Goal: Check status

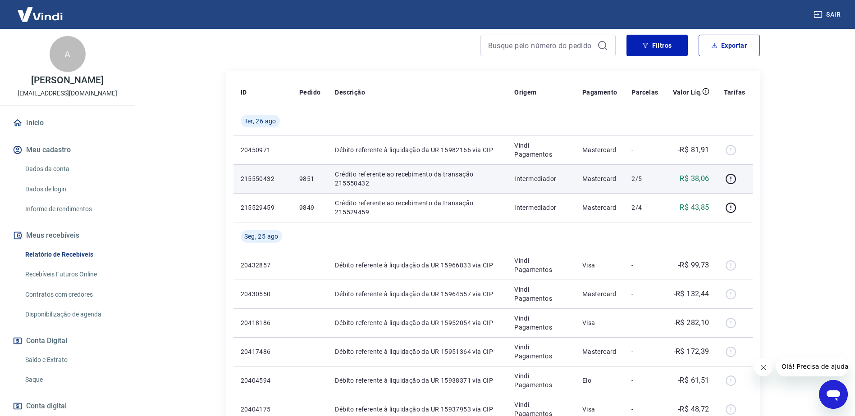
scroll to position [135, 0]
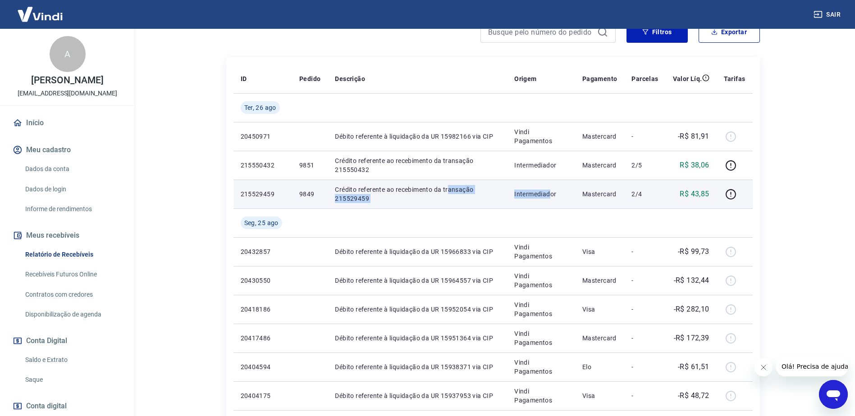
drag, startPoint x: 449, startPoint y: 190, endPoint x: 553, endPoint y: 189, distance: 104.5
click at [552, 189] on tr "215529459 9849 Crédito referente ao recebimento da transação 215529459 Intermed…" at bounding box center [492, 194] width 519 height 29
drag, startPoint x: 553, startPoint y: 189, endPoint x: 573, endPoint y: 195, distance: 20.2
click at [568, 190] on p "Intermediador" at bounding box center [541, 194] width 54 height 9
click at [353, 196] on p "Crédito referente ao recebimento da transação 215529459" at bounding box center [417, 194] width 165 height 18
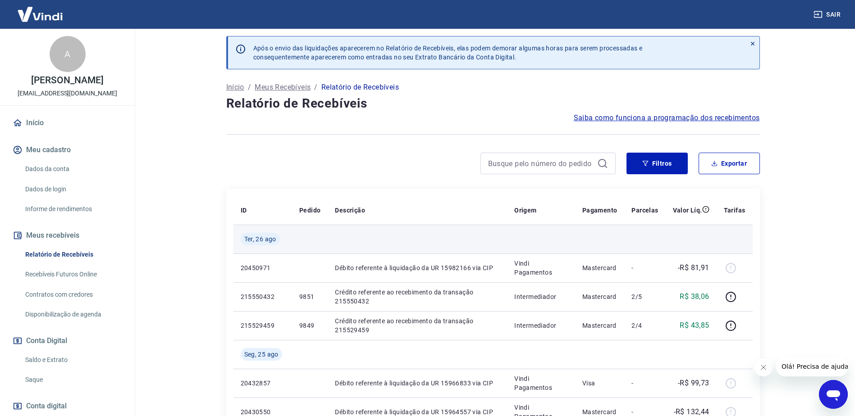
scroll to position [0, 0]
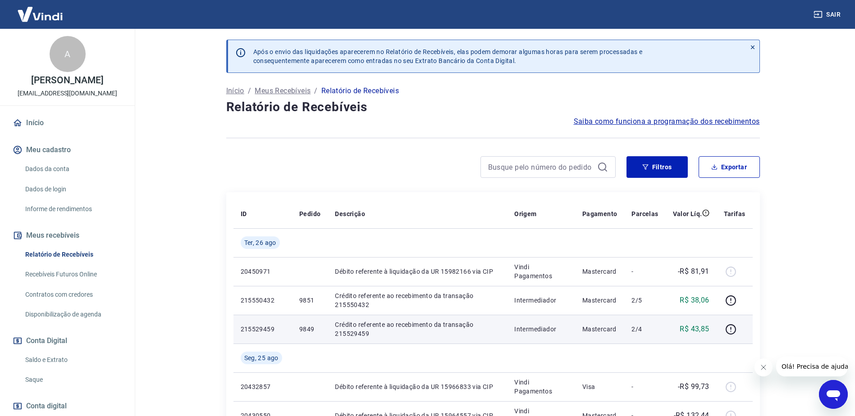
click at [677, 327] on div "R$ 43,85" at bounding box center [691, 329] width 36 height 11
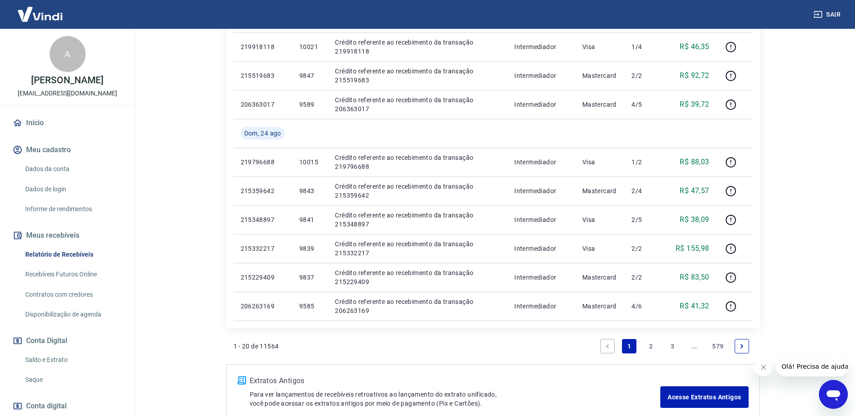
scroll to position [623, 0]
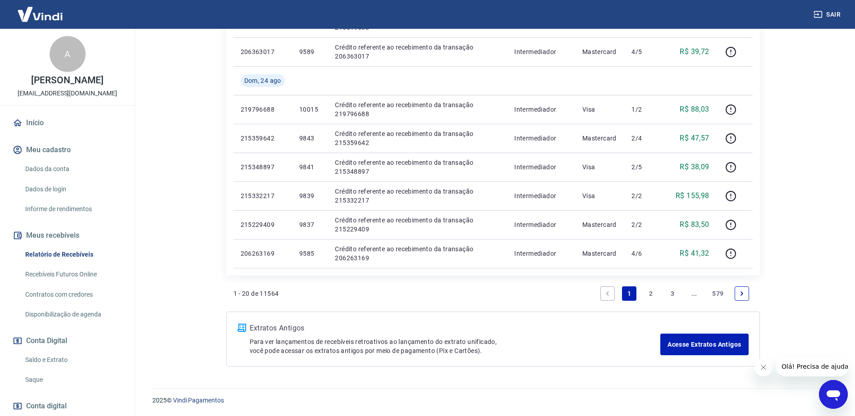
click at [62, 319] on link "Disponibilização de agenda" at bounding box center [73, 314] width 102 height 18
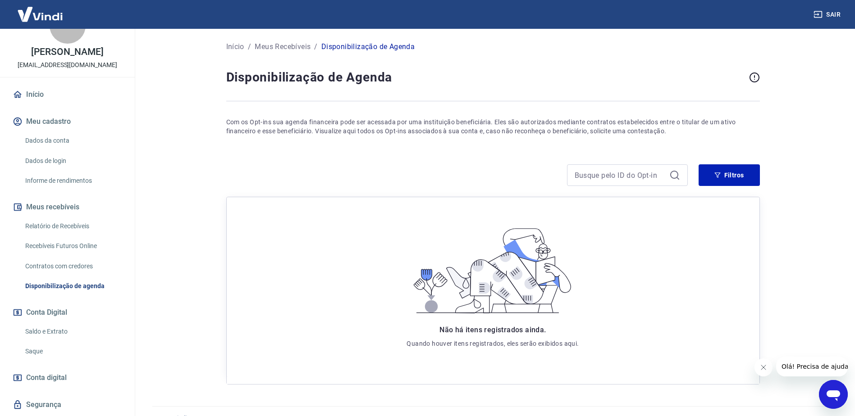
scroll to position [54, 0]
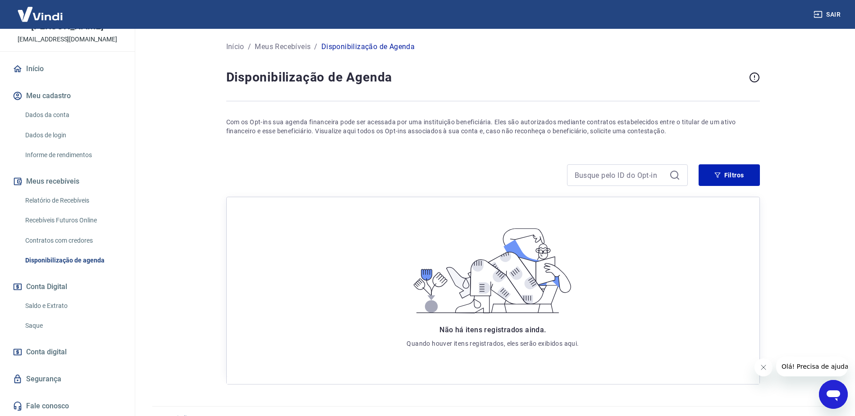
click at [64, 305] on link "Saldo e Extrato" at bounding box center [73, 306] width 102 height 18
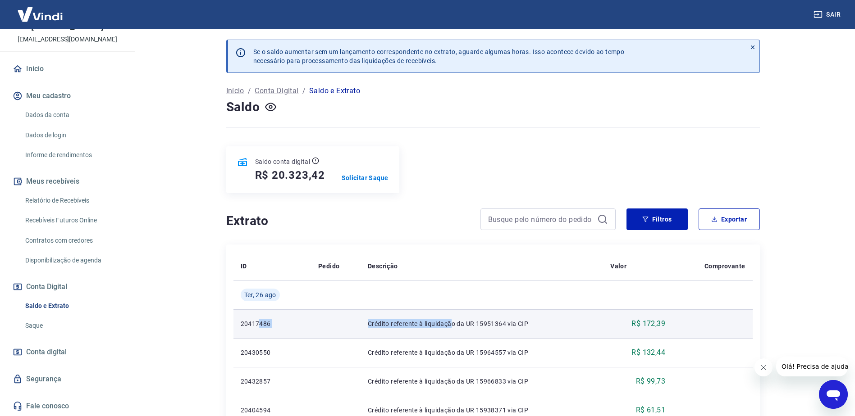
drag, startPoint x: 258, startPoint y: 320, endPoint x: 453, endPoint y: 320, distance: 195.0
click at [453, 320] on tr "20417486 Crédito referente à liquidação da UR 15951364 via CIP R$ 172,39" at bounding box center [492, 323] width 519 height 29
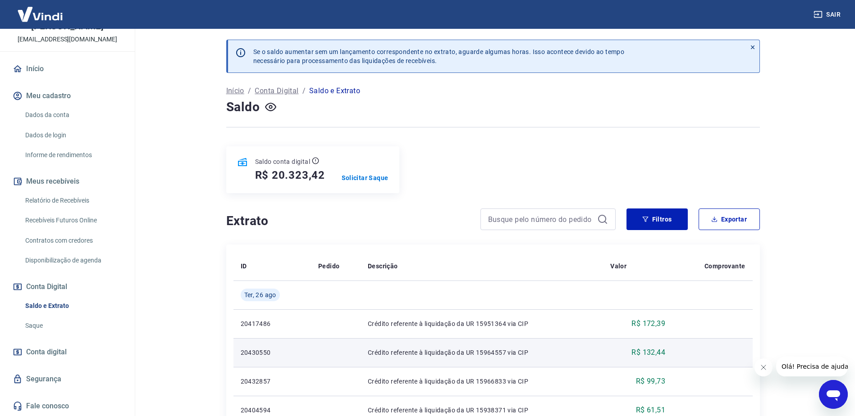
drag, startPoint x: 453, startPoint y: 320, endPoint x: 504, endPoint y: 361, distance: 65.4
click at [491, 357] on td "Crédito referente à liquidação da UR 15964557 via CIP" at bounding box center [481, 352] width 242 height 29
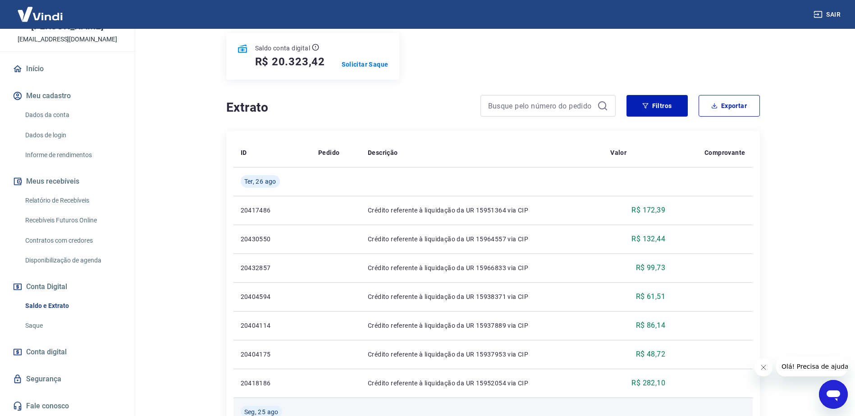
scroll to position [180, 0]
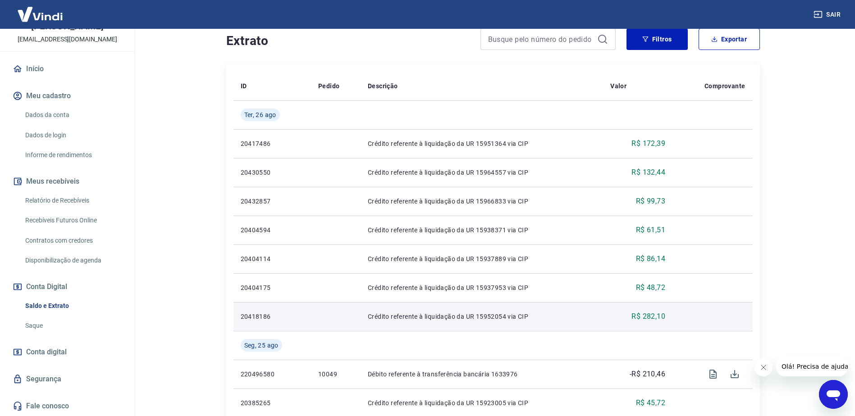
click at [571, 311] on td "Crédito referente à liquidação da UR 15952054 via CIP" at bounding box center [481, 316] width 242 height 29
click at [443, 319] on p "Crédito referente à liquidação da UR 15952054 via CIP" at bounding box center [482, 316] width 228 height 9
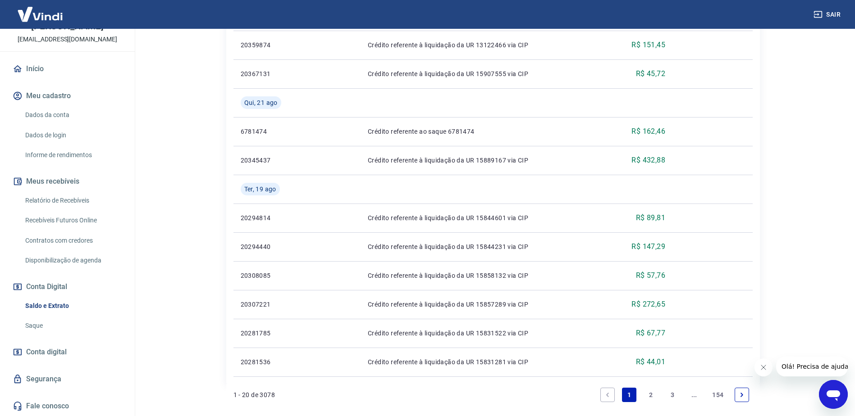
scroll to position [665, 0]
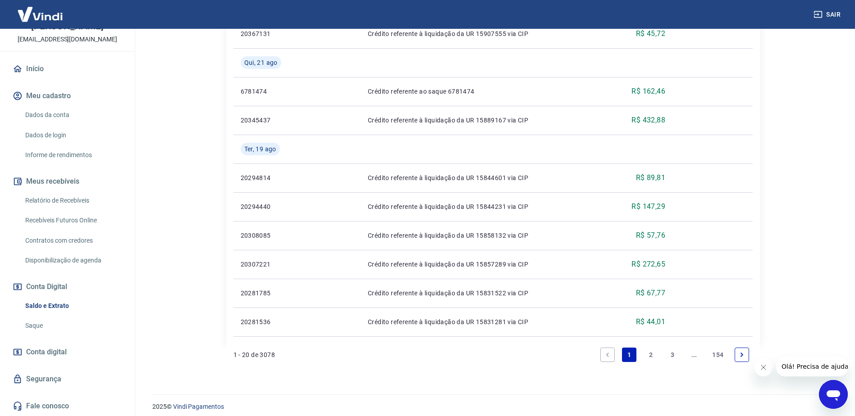
click at [765, 367] on icon "Fechar mensagem da empresa" at bounding box center [762, 367] width 7 height 7
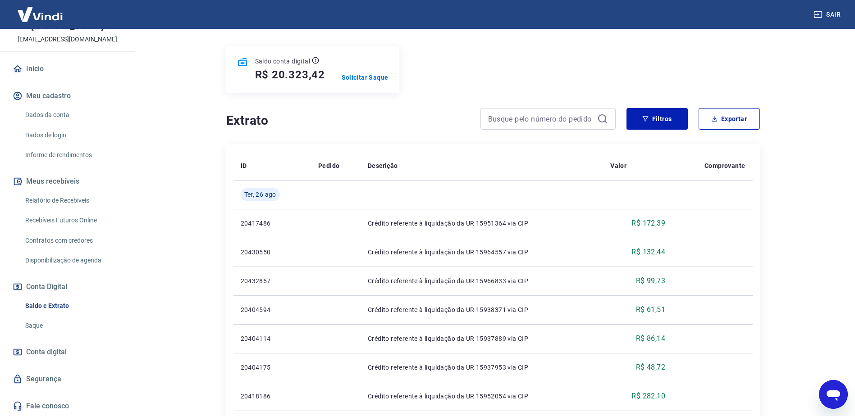
scroll to position [17, 0]
